Goal: Information Seeking & Learning: Learn about a topic

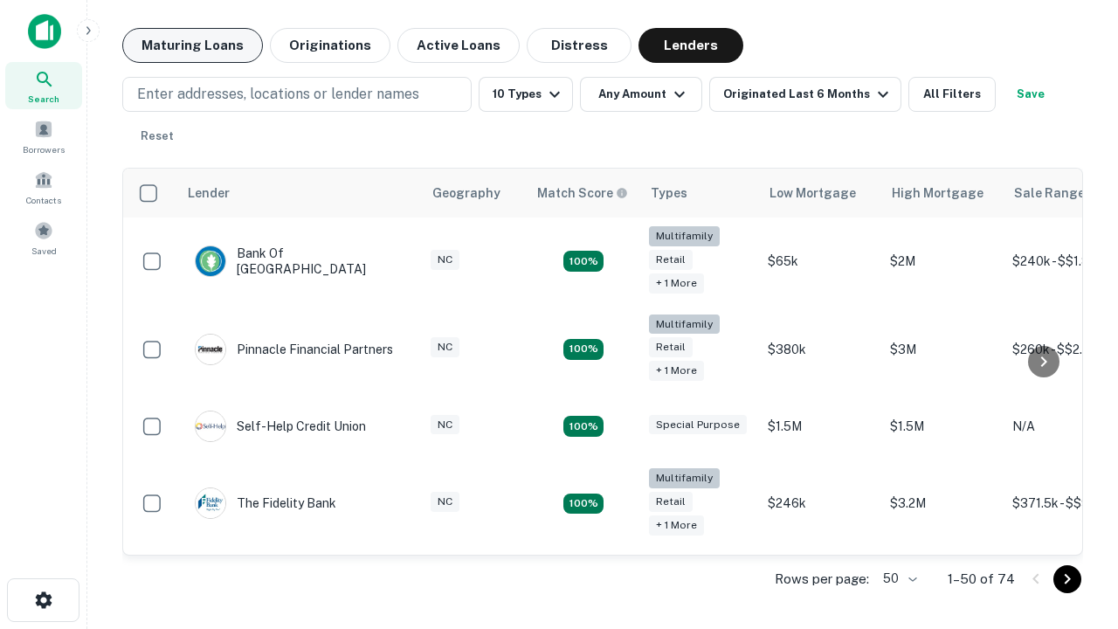
click at [192, 45] on button "Maturing Loans" at bounding box center [192, 45] width 141 height 35
